Goal: Navigation & Orientation: Go to known website

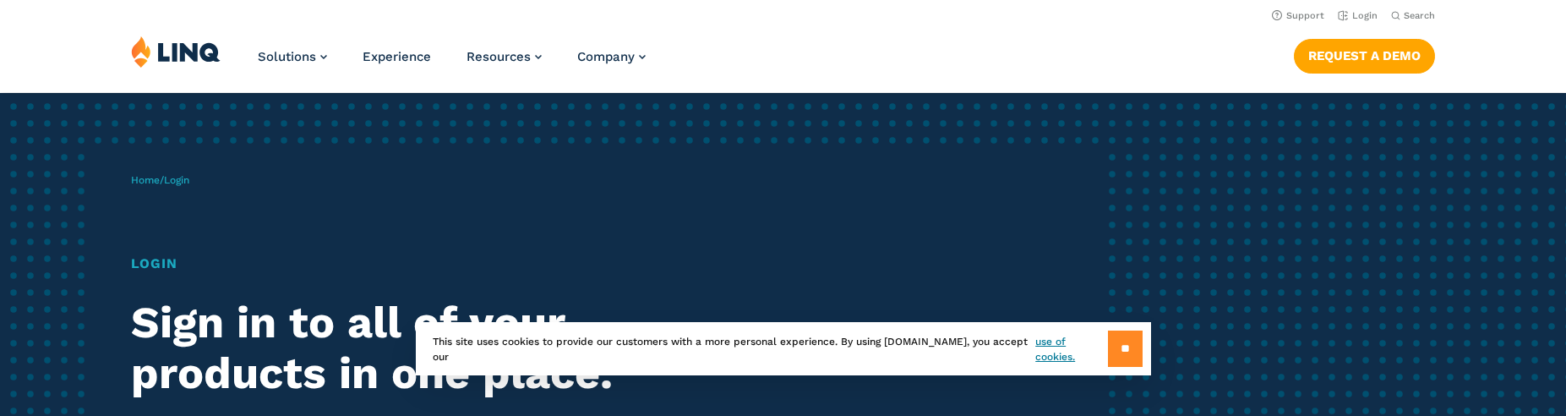
click at [1128, 351] on input "**" at bounding box center [1125, 348] width 35 height 36
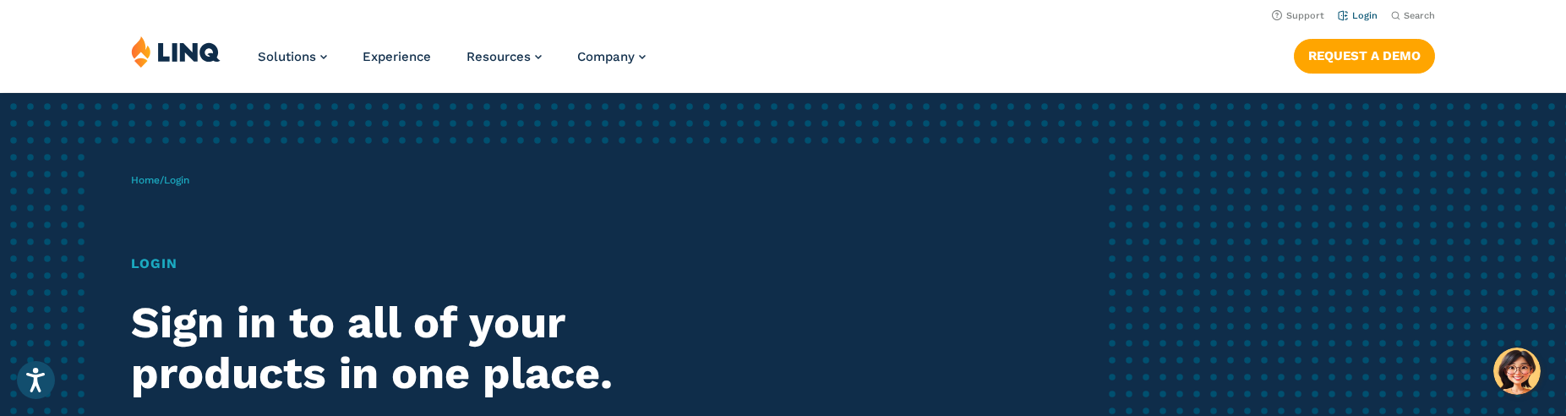
click at [1361, 19] on link "Login" at bounding box center [1358, 15] width 40 height 11
click at [1061, 374] on div "Home / Login Login Sign in to all of your products in one place. LINQ brings to…" at bounding box center [620, 368] width 979 height 433
